Goal: Task Accomplishment & Management: Manage account settings

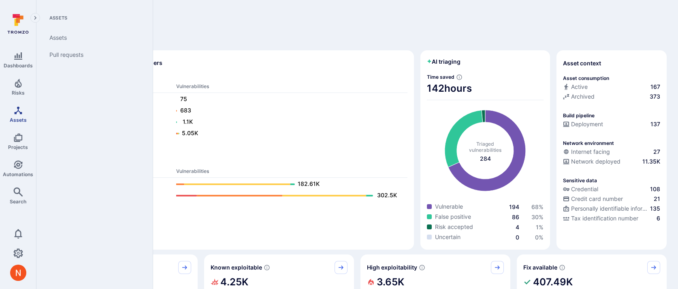
click at [12, 117] on span "Assets" at bounding box center [18, 120] width 17 height 6
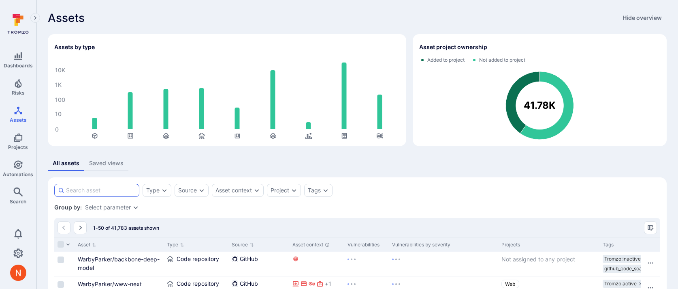
click at [99, 190] on input at bounding box center [101, 190] width 70 height 8
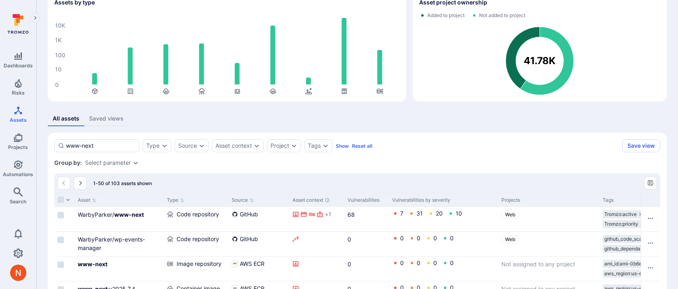
scroll to position [48, 0]
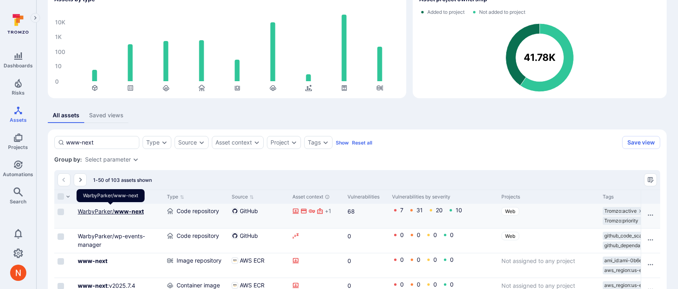
type input "www-next"
click at [119, 210] on b "www-next" at bounding box center [129, 210] width 30 height 7
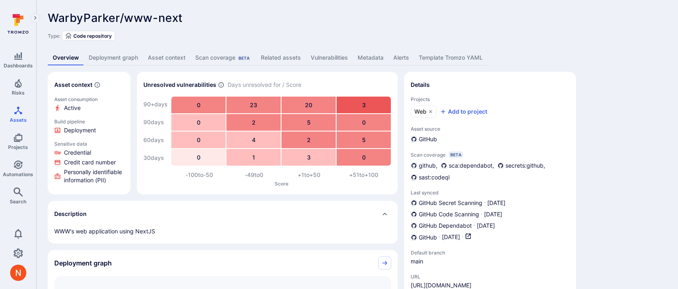
click at [330, 51] on link "Vulnerabilities" at bounding box center [329, 57] width 47 height 15
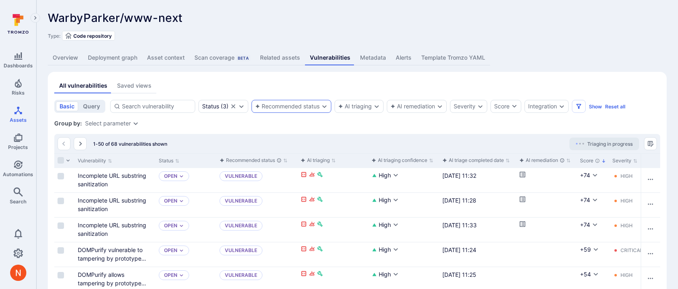
click at [281, 109] on div "Recommended status" at bounding box center [287, 106] width 64 height 6
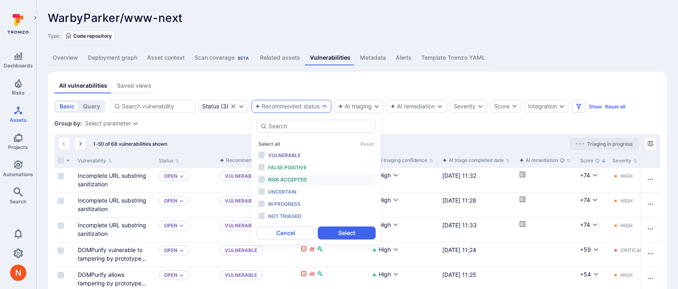
click at [277, 178] on span "Risk accepted" at bounding box center [287, 179] width 39 height 6
click at [336, 234] on button "Select" at bounding box center [347, 232] width 58 height 13
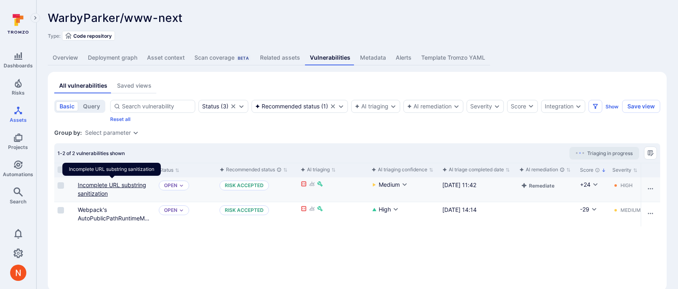
click at [101, 187] on link "Incomplete URL substring sanitization" at bounding box center [112, 188] width 68 height 15
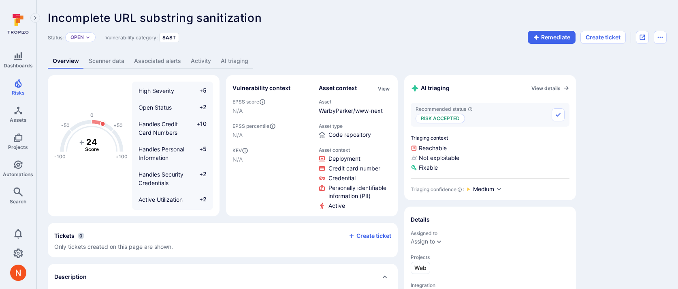
click at [235, 61] on link "AI triaging" at bounding box center [234, 60] width 37 height 15
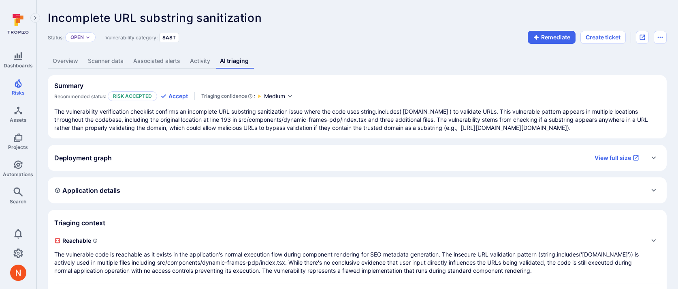
click at [331, 15] on div "Incomplete URL substring sanitization ... Show more" at bounding box center [299, 17] width 503 height 13
click at [69, 64] on link "Overview" at bounding box center [65, 60] width 35 height 15
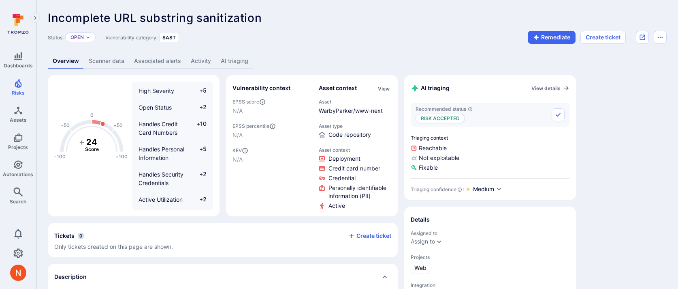
scroll to position [92, 0]
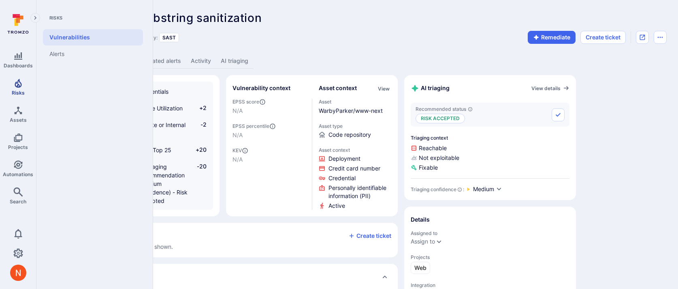
click at [26, 87] on link "Risks" at bounding box center [18, 87] width 36 height 24
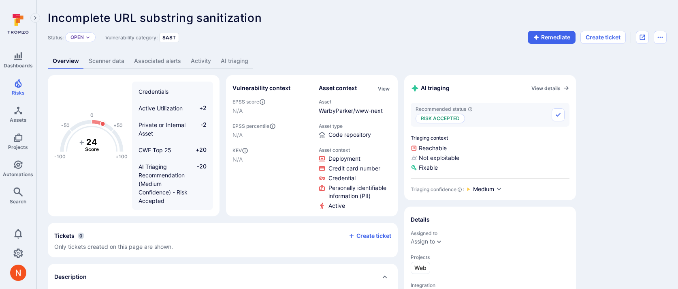
click at [241, 57] on link "AI triaging" at bounding box center [234, 60] width 37 height 15
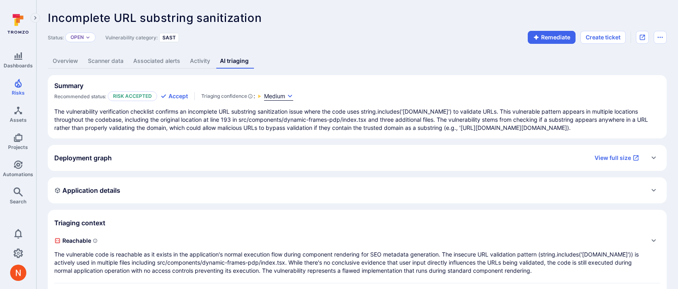
click at [285, 96] on span "Medium" at bounding box center [274, 96] width 21 height 8
click at [58, 59] on div at bounding box center [339, 144] width 678 height 289
click at [58, 59] on link "Overview" at bounding box center [65, 60] width 35 height 15
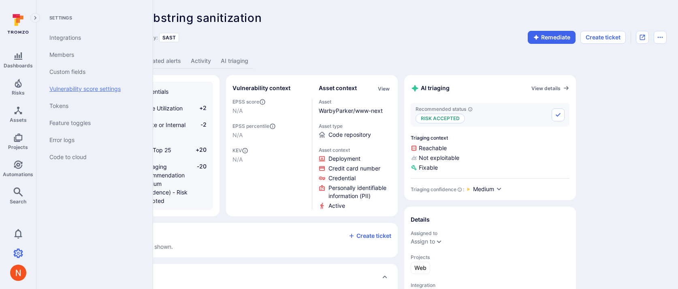
click at [80, 85] on link "Vulnerability score settings" at bounding box center [93, 88] width 100 height 17
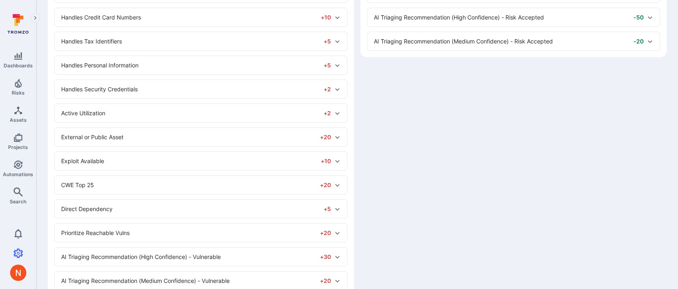
scroll to position [325, 0]
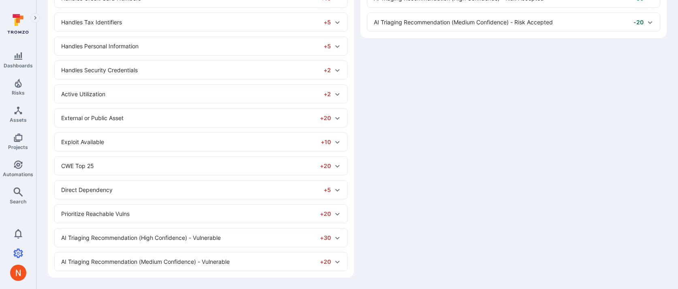
click at [205, 259] on div "AI Triaging Recommendation (Medium Confidence) - Vulnerable +20" at bounding box center [196, 261] width 270 height 9
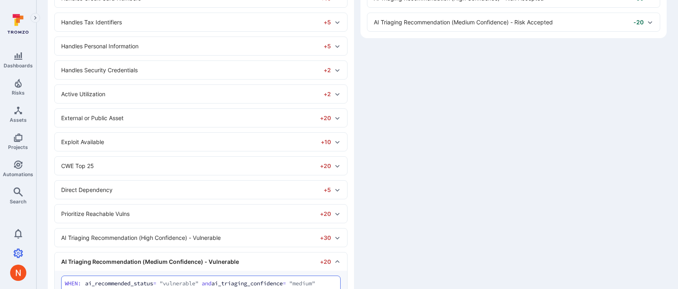
scroll to position [364, 0]
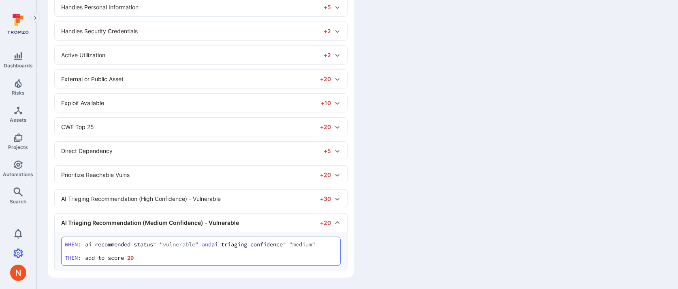
click at [207, 199] on div "AI Triaging Recommendation (High Confidence) - Vulnerable +30" at bounding box center [196, 198] width 270 height 9
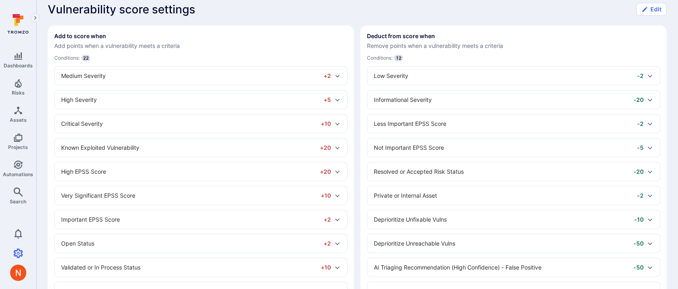
scroll to position [0, 0]
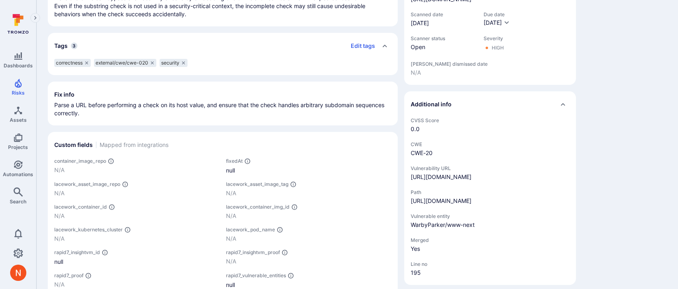
scroll to position [348, 0]
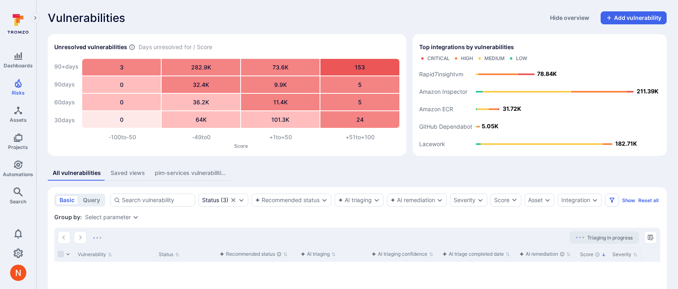
scroll to position [123, 0]
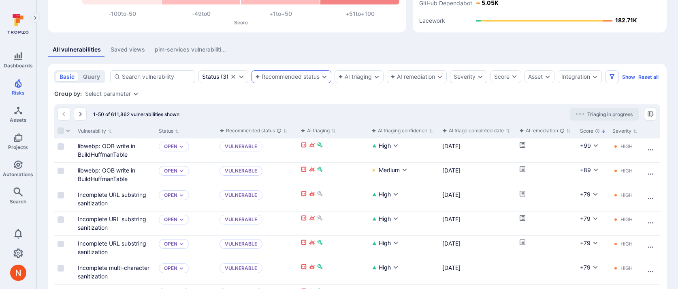
click at [325, 79] on icon "Expand dropdown" at bounding box center [324, 76] width 6 height 6
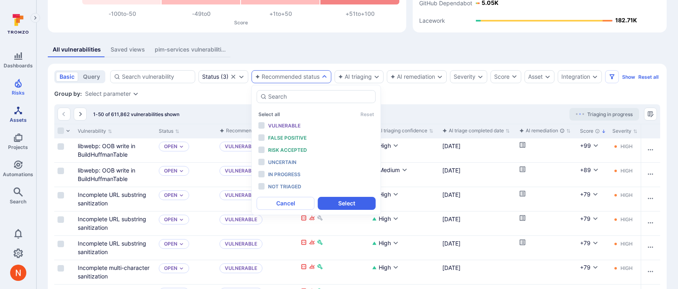
click at [24, 118] on span "Assets" at bounding box center [18, 120] width 17 height 6
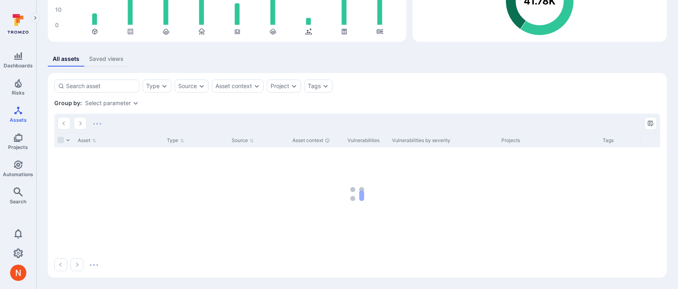
click at [110, 100] on div "Select parameter" at bounding box center [108, 103] width 46 height 6
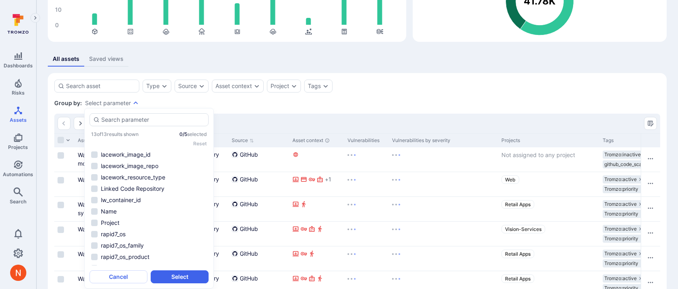
scroll to position [123, 0]
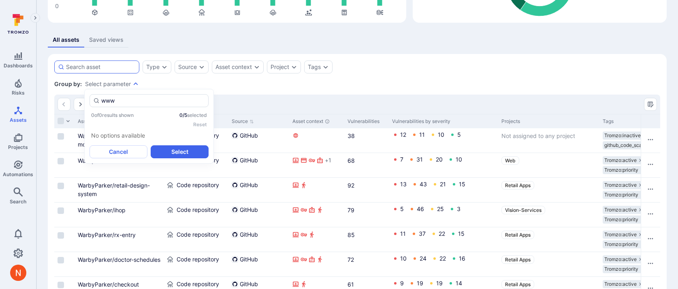
type input "www"
click at [112, 64] on input at bounding box center [101, 67] width 70 height 8
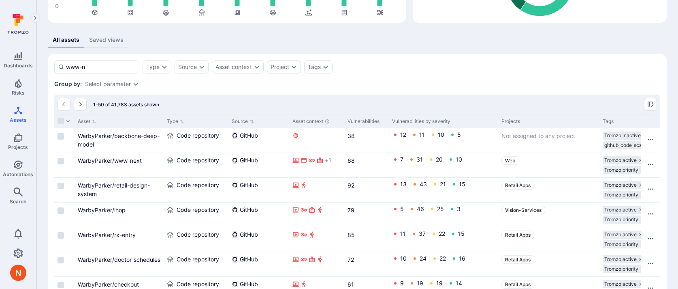
scroll to position [104, 0]
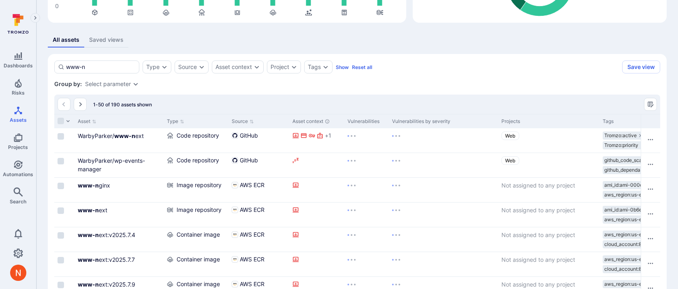
type input "www-ne"
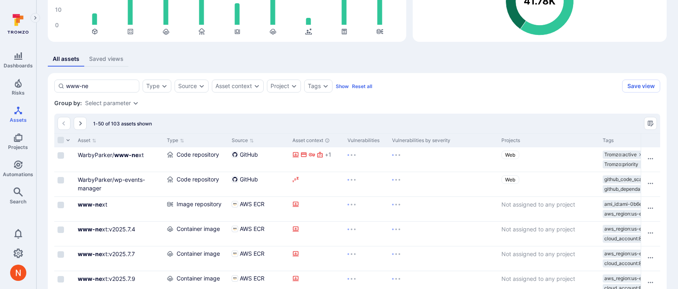
scroll to position [123, 0]
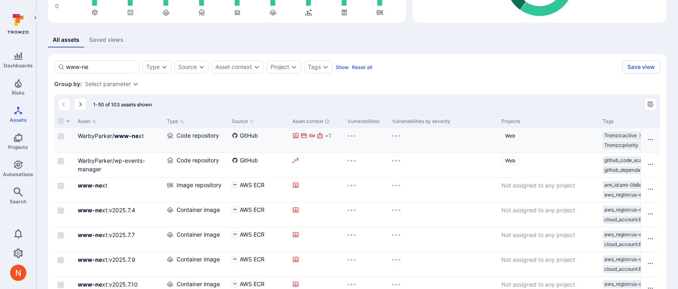
click at [116, 140] on div "WarbyParker/ www-ne xt" at bounding box center [119, 140] width 89 height 24
click at [116, 132] on b "www-ne" at bounding box center [126, 135] width 24 height 7
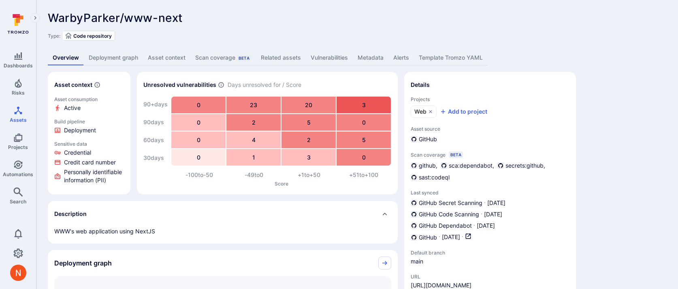
click at [334, 60] on link "Vulnerabilities" at bounding box center [329, 57] width 47 height 15
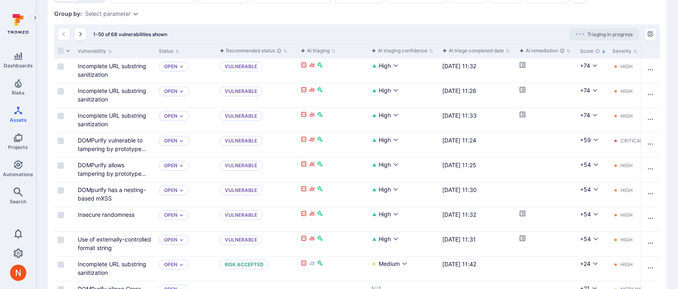
click at [359, 14] on div "Group by: Select parameter" at bounding box center [357, 14] width 606 height 8
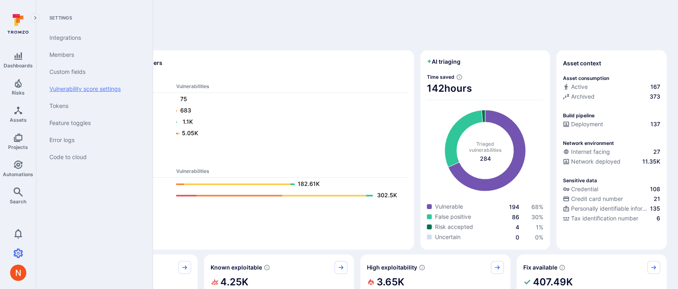
click at [72, 93] on link "Vulnerability score settings" at bounding box center [93, 88] width 100 height 17
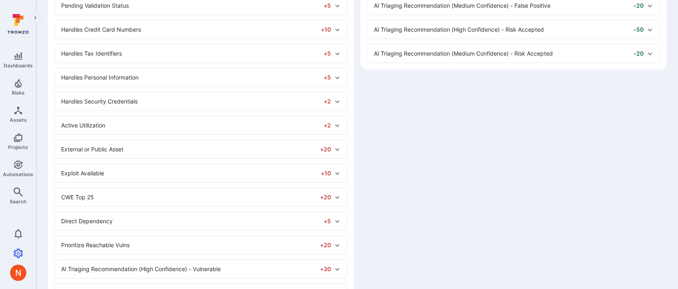
scroll to position [325, 0]
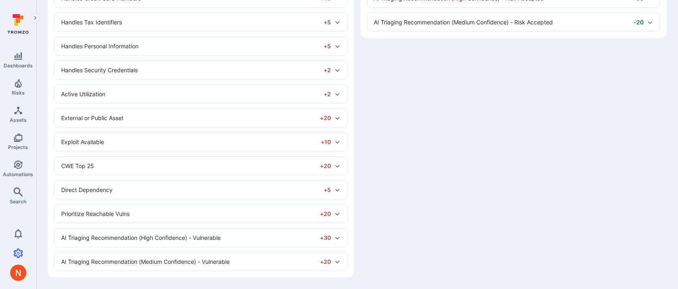
click at [145, 184] on div "Direct Dependency +5" at bounding box center [201, 189] width 293 height 18
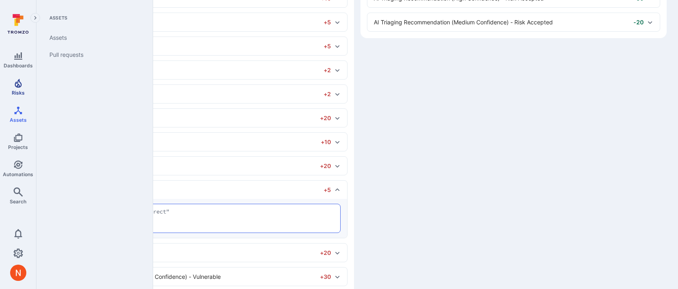
click at [19, 85] on icon "Risks" at bounding box center [18, 83] width 7 height 9
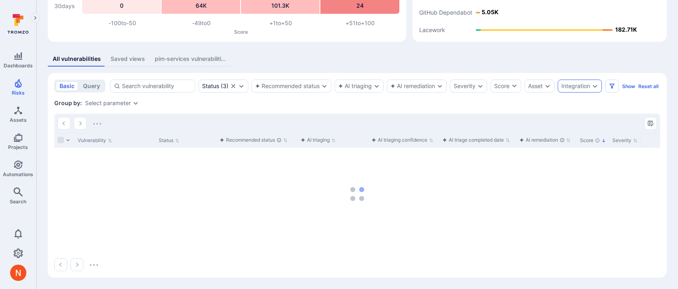
click at [587, 83] on div "Integration" at bounding box center [576, 86] width 29 height 6
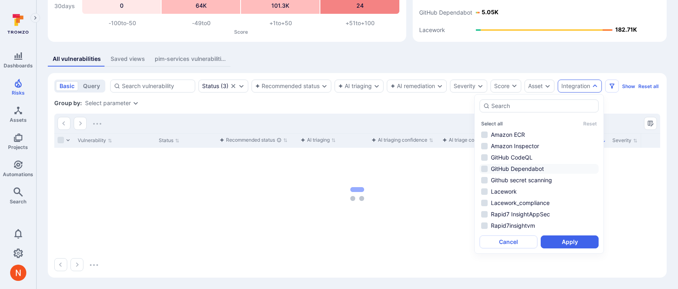
click at [522, 164] on li "GitHub Dependabot" at bounding box center [539, 169] width 119 height 10
click at [568, 235] on button "Apply" at bounding box center [570, 241] width 58 height 13
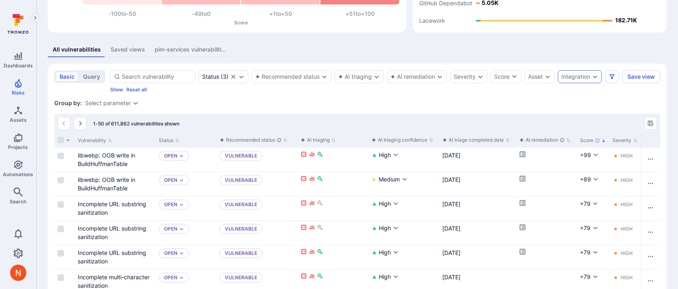
click at [571, 77] on div "Integration" at bounding box center [576, 76] width 29 height 6
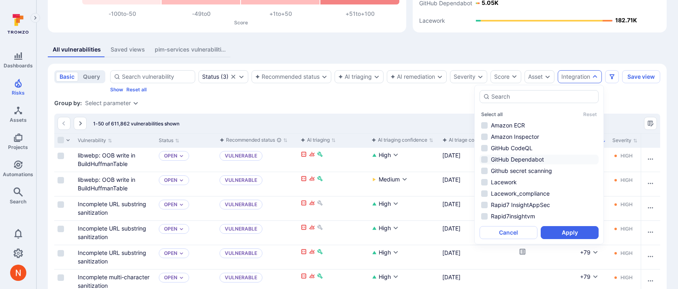
click at [537, 159] on li "GitHub Dependabot" at bounding box center [539, 159] width 119 height 10
click at [570, 235] on button "Apply" at bounding box center [570, 232] width 58 height 13
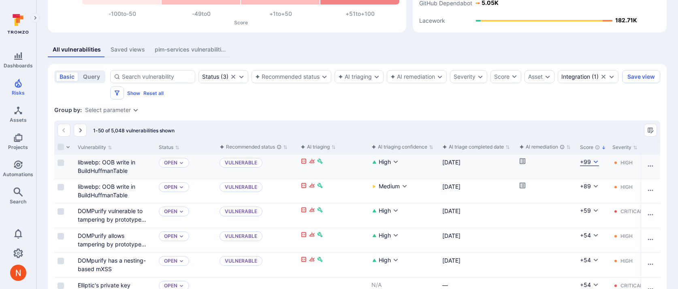
click at [590, 160] on div "+99" at bounding box center [585, 162] width 11 height 8
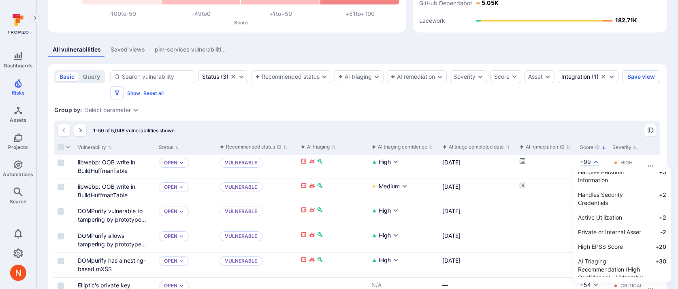
scroll to position [98, 0]
click at [372, 116] on div at bounding box center [339, 144] width 678 height 289
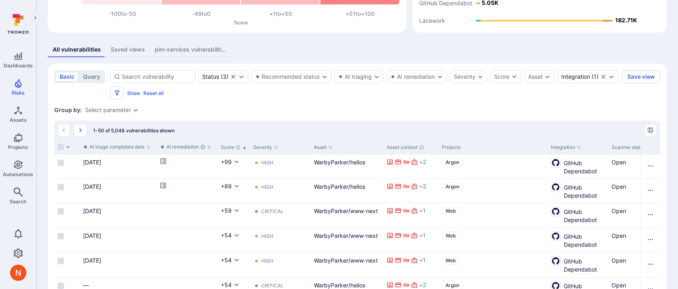
scroll to position [0, 530]
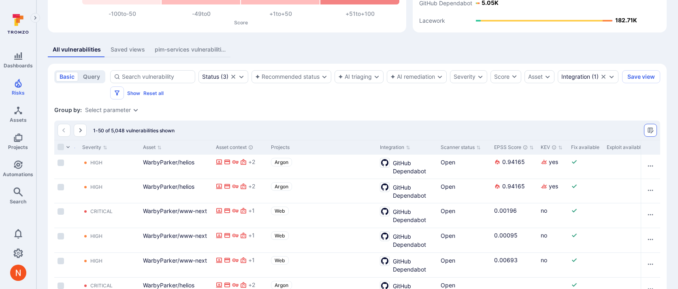
click at [654, 131] on button "Manage columns" at bounding box center [650, 130] width 13 height 13
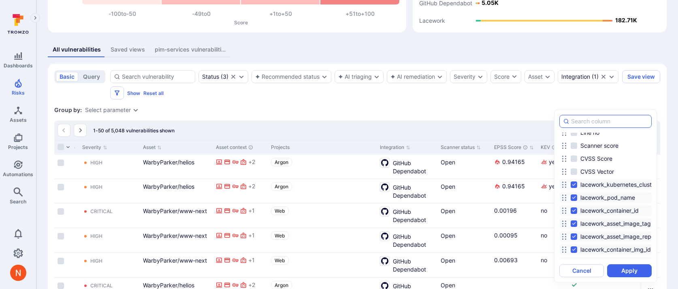
click at [596, 118] on input at bounding box center [609, 121] width 77 height 8
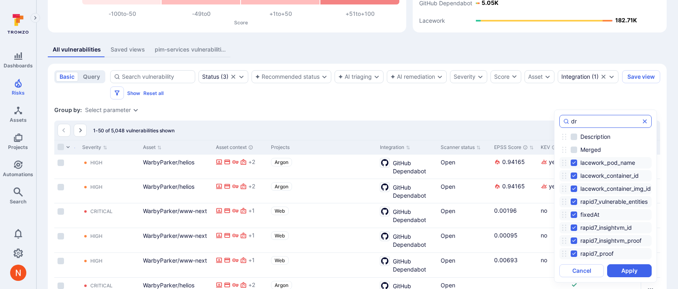
scroll to position [0, 0]
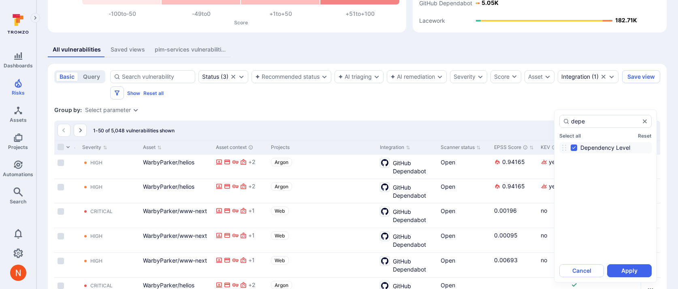
type input "depe"
click at [563, 90] on div at bounding box center [339, 144] width 678 height 289
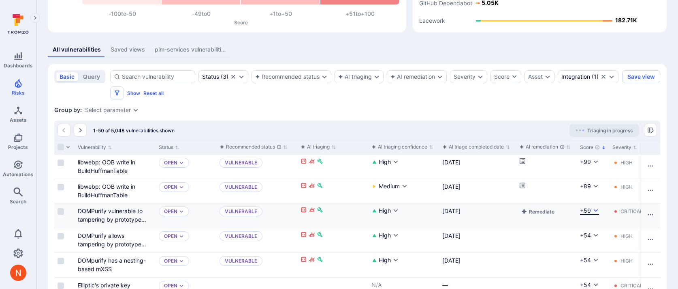
click at [591, 210] on button "+59" at bounding box center [589, 210] width 19 height 8
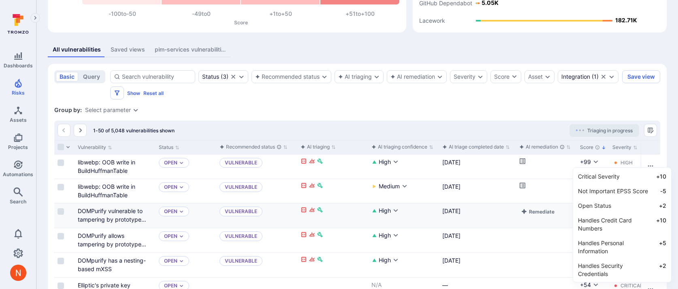
scroll to position [75, 0]
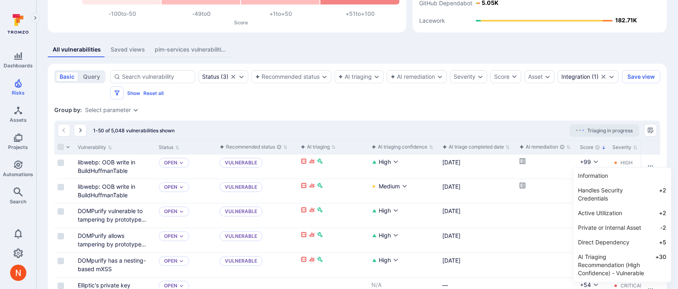
click at [107, 210] on div at bounding box center [339, 144] width 678 height 289
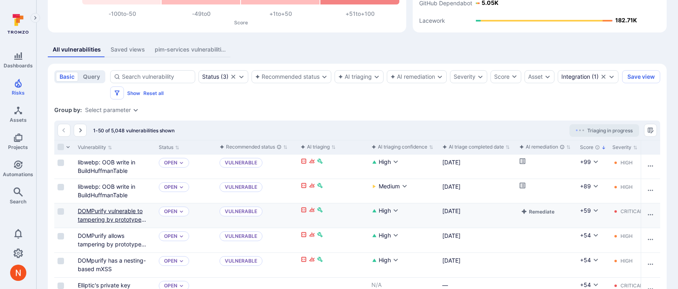
click at [109, 210] on link "DOMPurify vulnerable to tampering by prototype polution" at bounding box center [112, 219] width 68 height 24
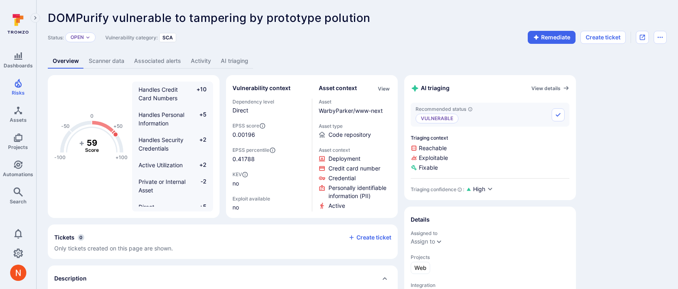
scroll to position [115, 0]
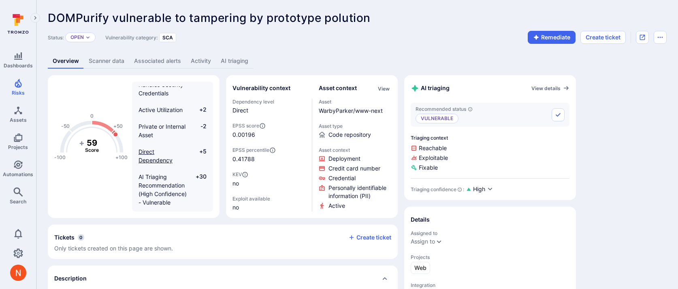
click at [149, 154] on span "Direct Dependency" at bounding box center [156, 155] width 34 height 15
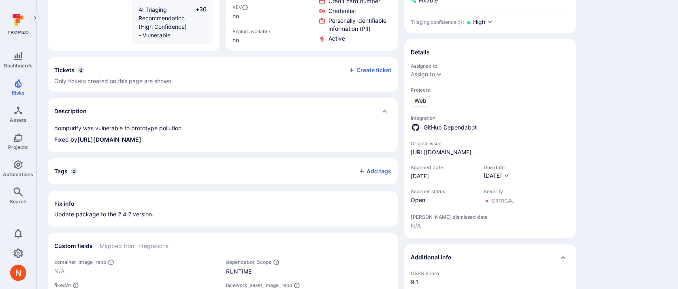
scroll to position [186, 0]
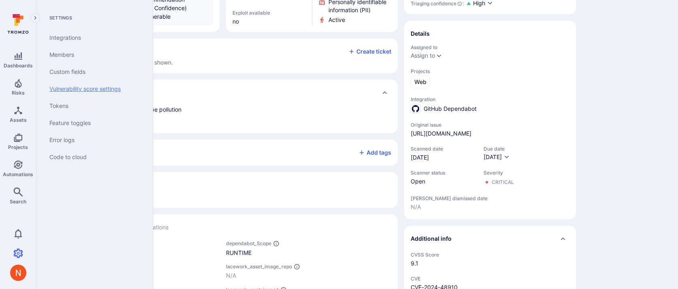
click at [84, 91] on link "Vulnerability score settings" at bounding box center [93, 88] width 100 height 17
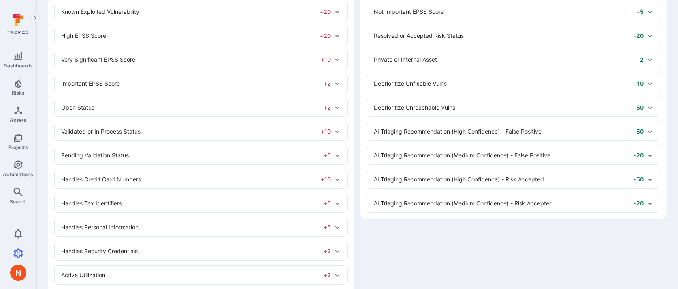
scroll to position [325, 0]
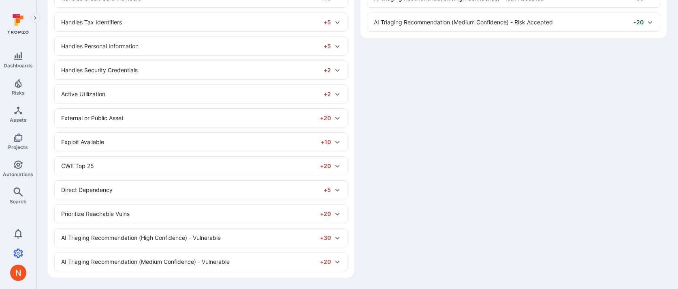
click at [146, 190] on div "Direct Dependency +5" at bounding box center [196, 189] width 270 height 9
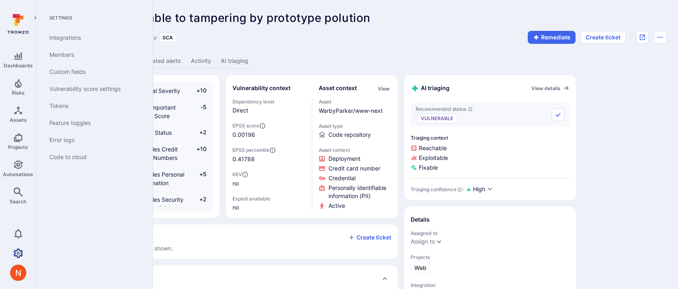
click at [20, 253] on icon "Settings" at bounding box center [18, 253] width 10 height 10
